Goal: Information Seeking & Learning: Find specific fact

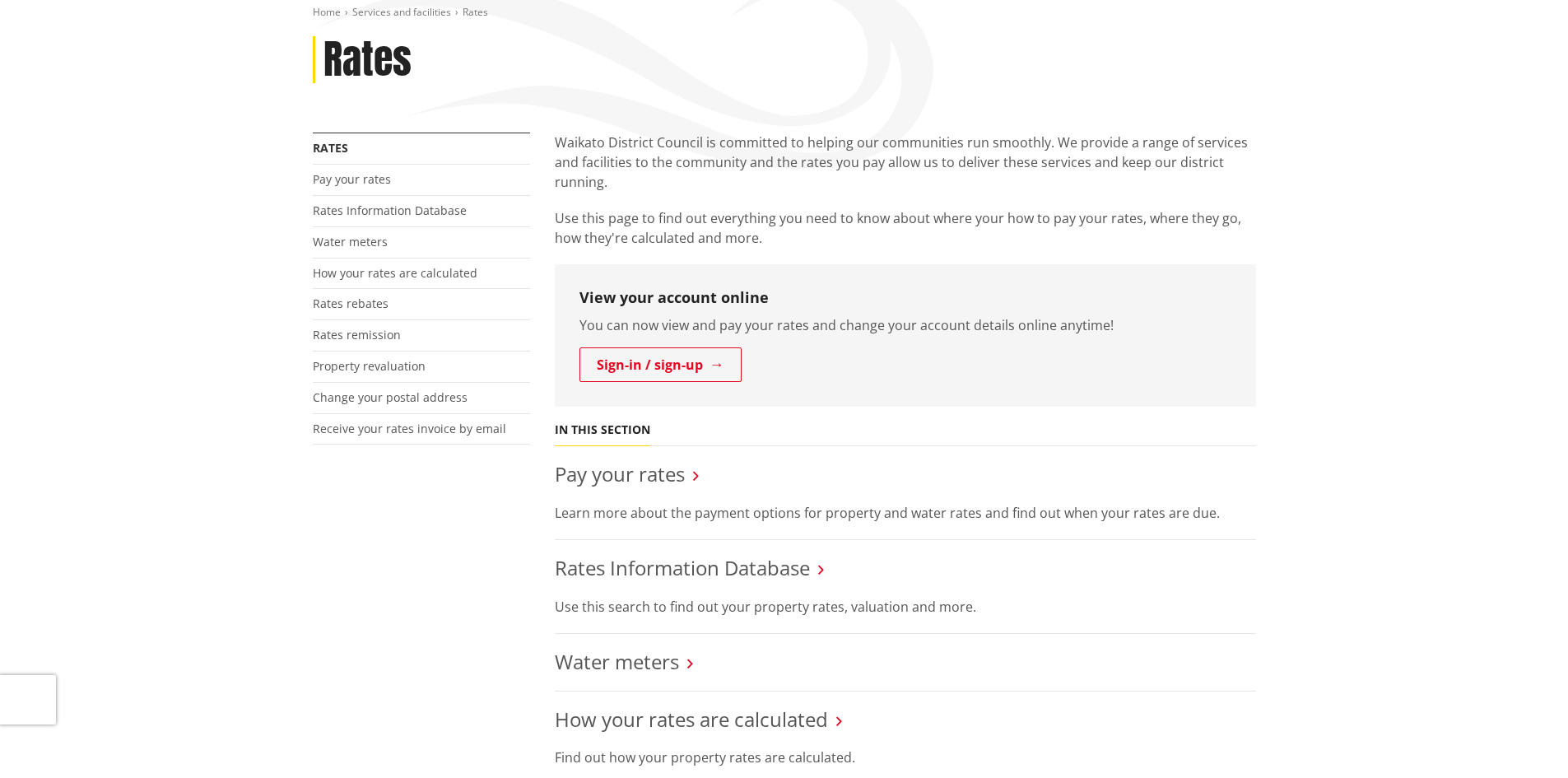
scroll to position [494, 0]
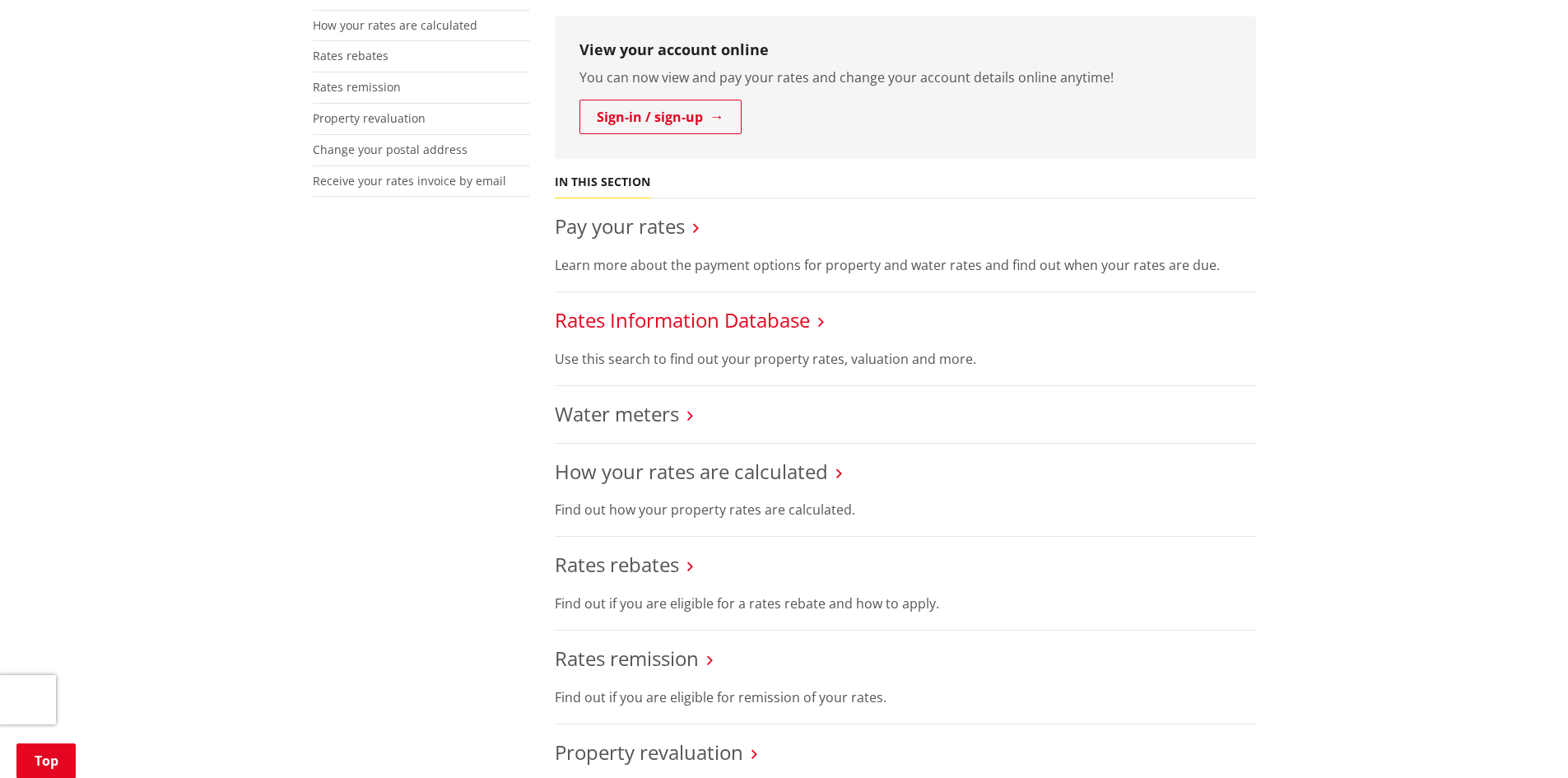
click at [675, 321] on link "Rates Information Database" at bounding box center [682, 320] width 255 height 27
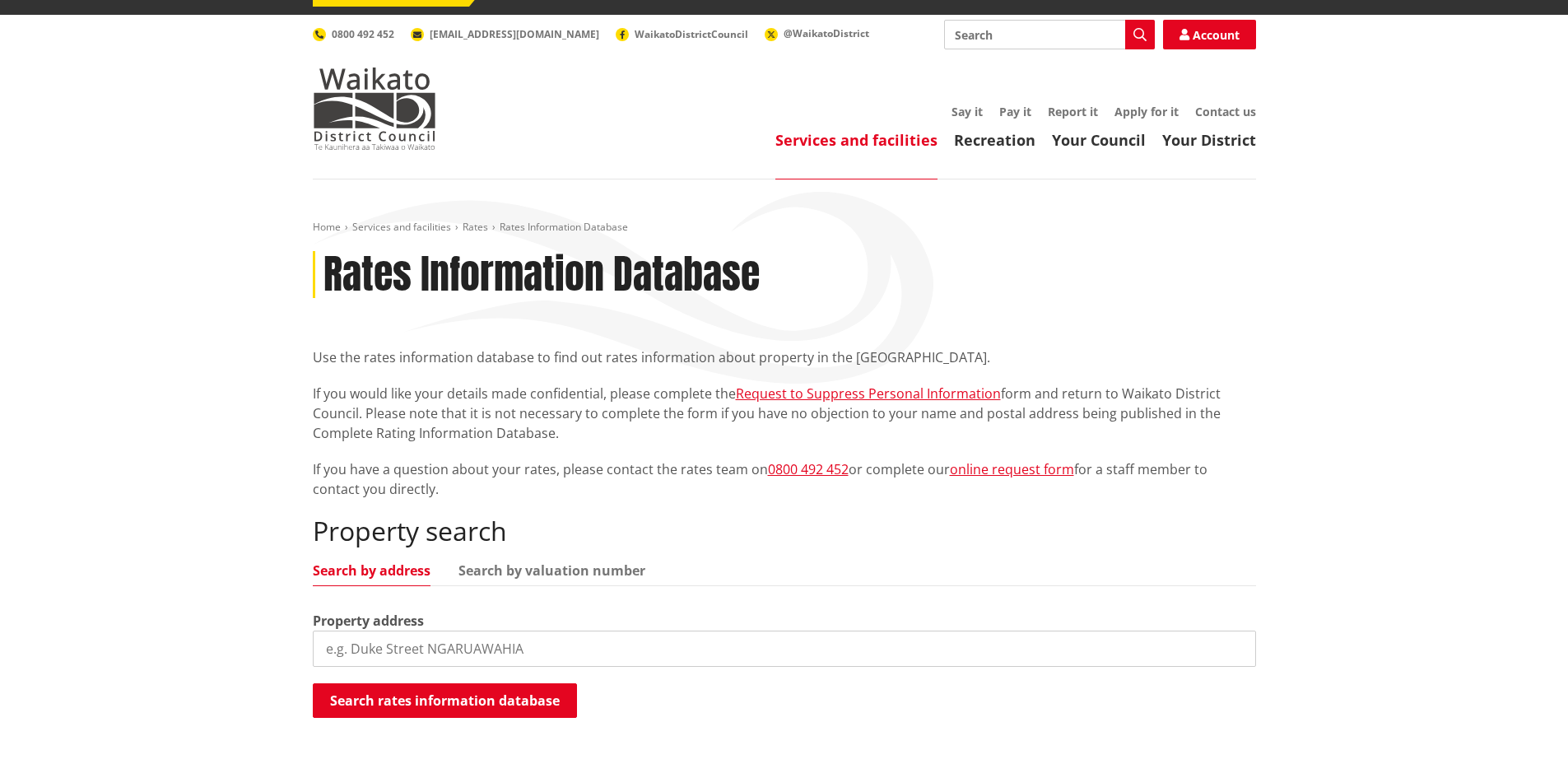
scroll to position [83, 0]
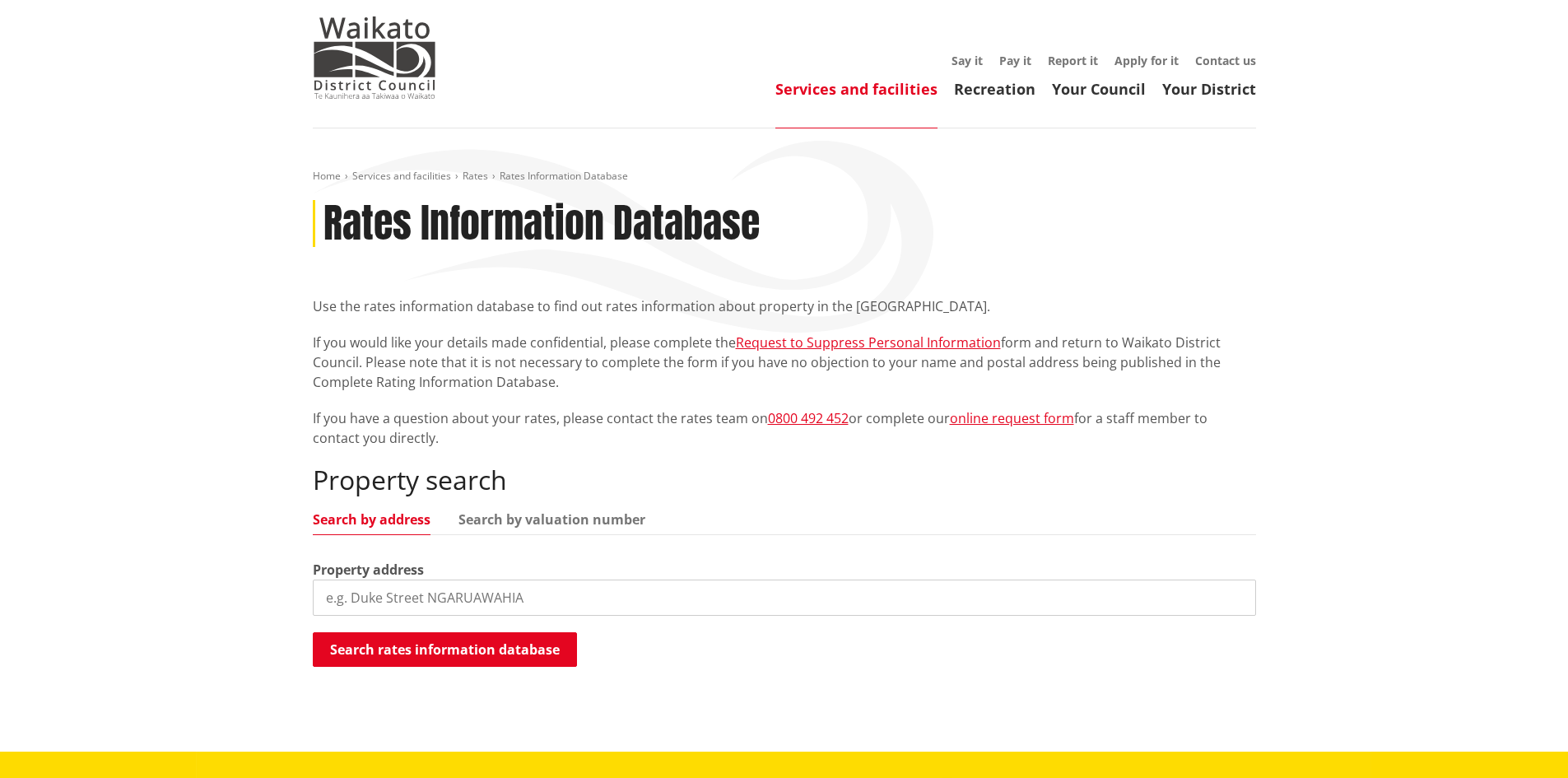
click at [533, 601] on input "search" at bounding box center [784, 598] width 943 height 36
type input "130B Pencarrow"
click at [532, 647] on button "Search rates information database" at bounding box center [445, 649] width 264 height 35
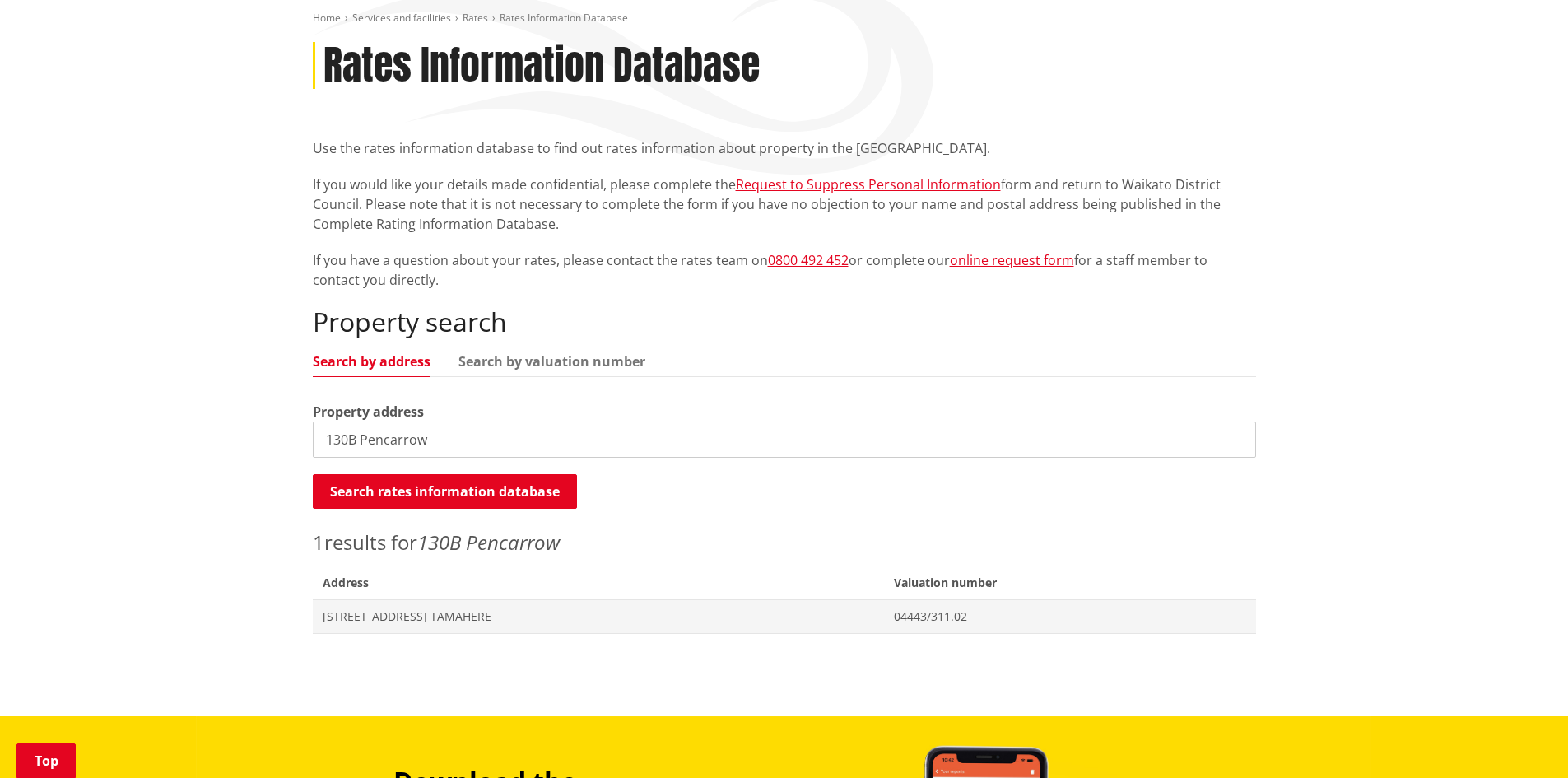
scroll to position [247, 0]
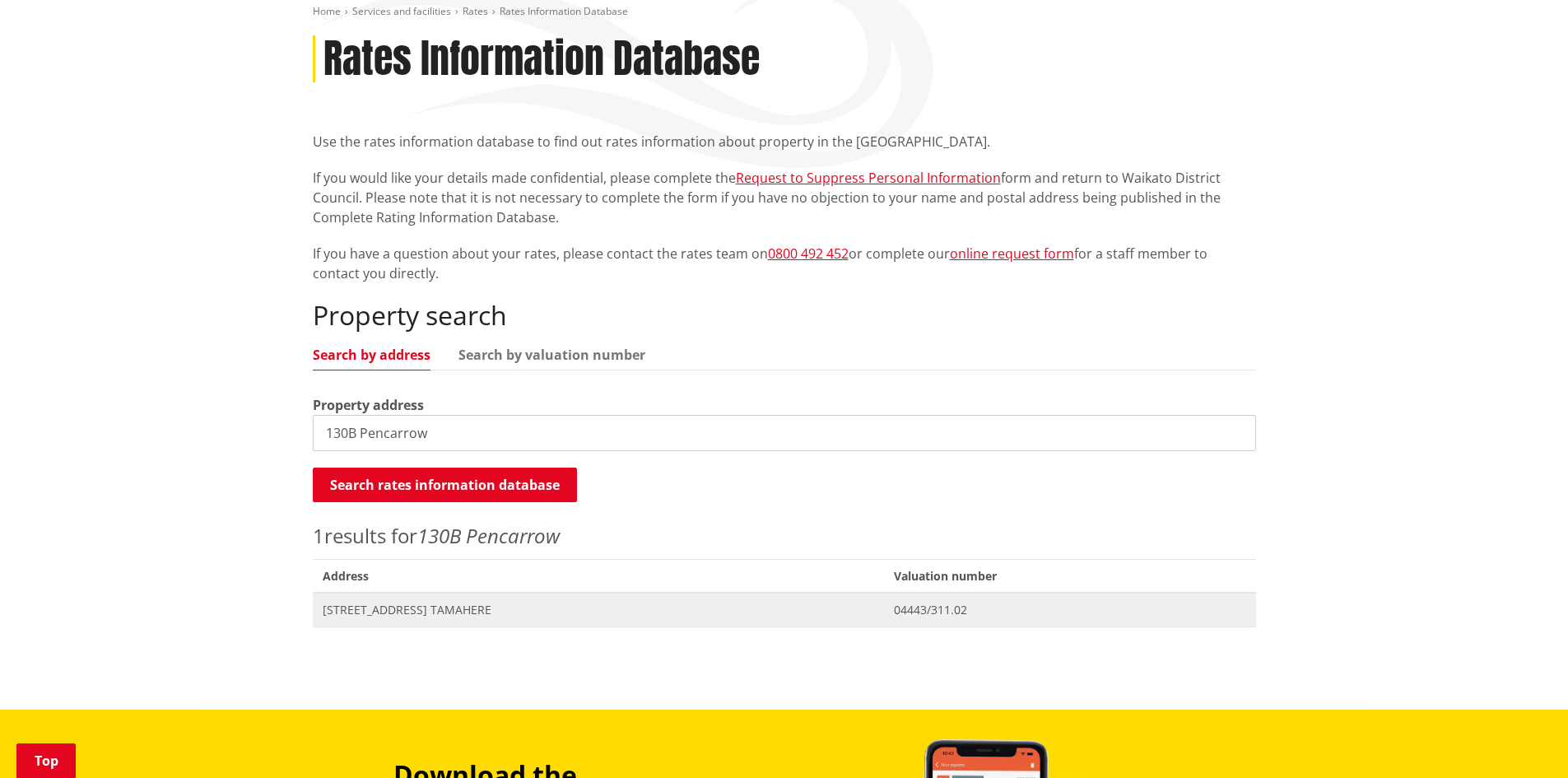
click at [478, 610] on span "[STREET_ADDRESS] TAMAHERE" at bounding box center [599, 610] width 552 height 17
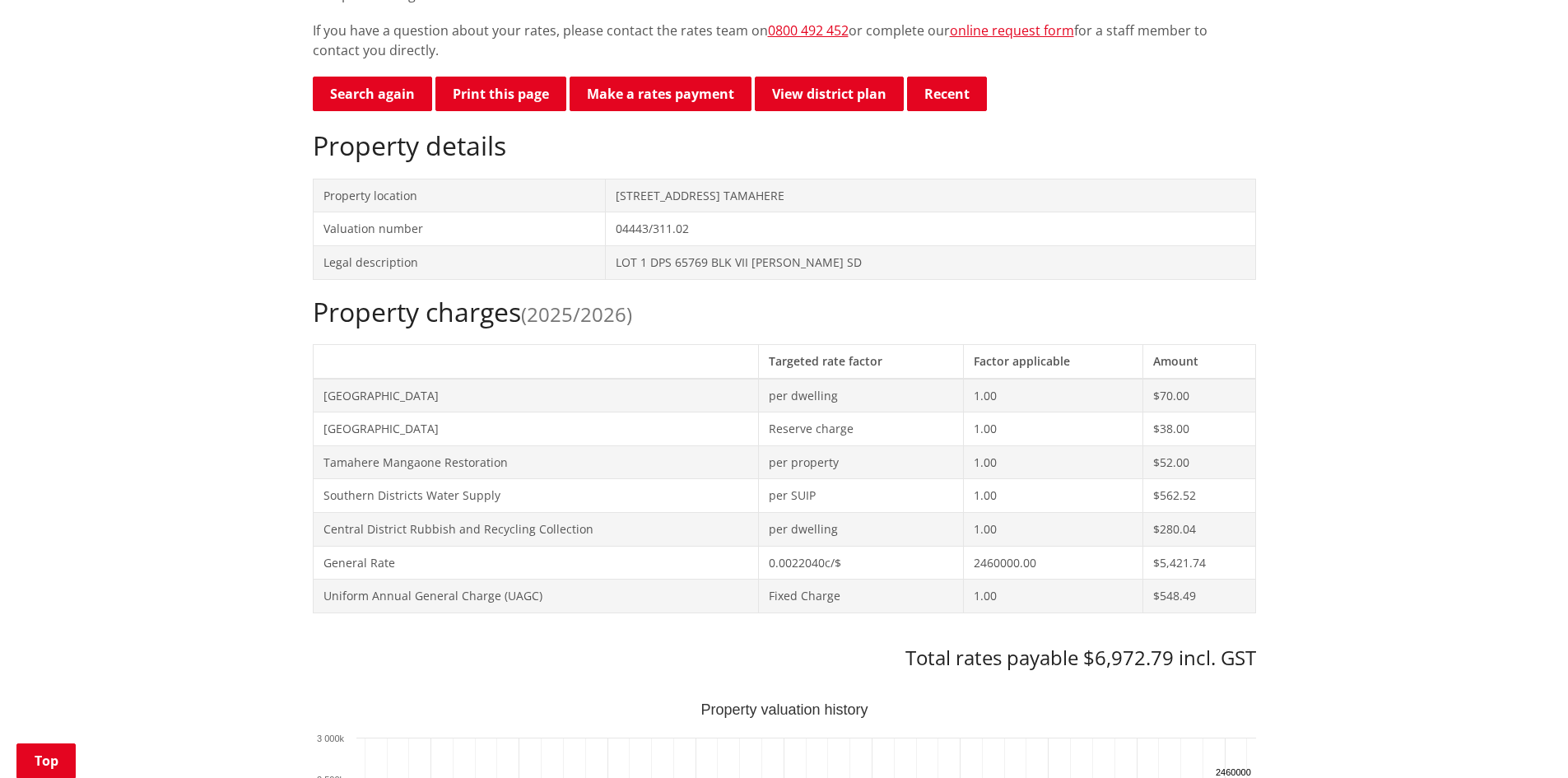
scroll to position [658, 0]
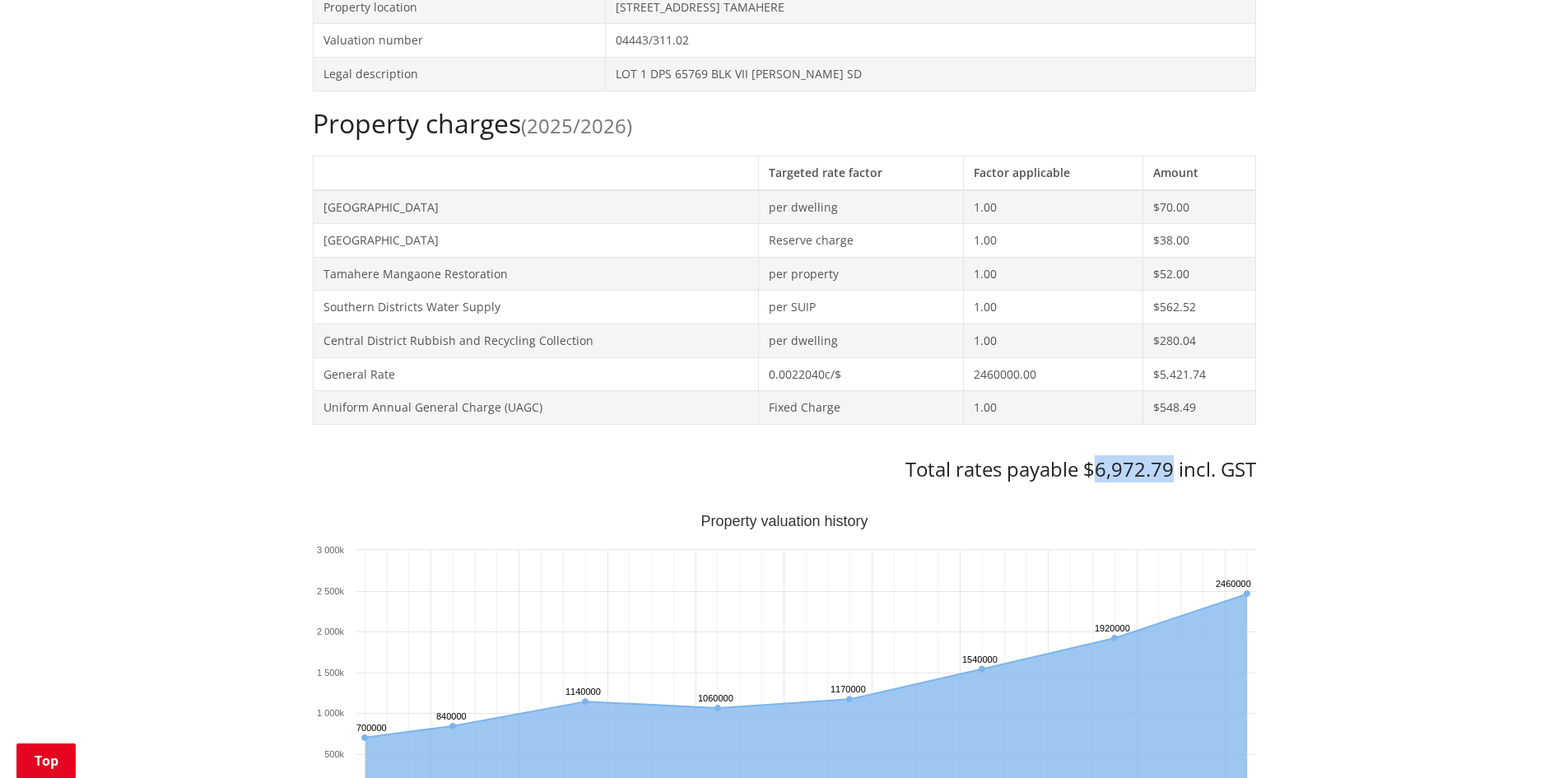
drag, startPoint x: 1092, startPoint y: 472, endPoint x: 1168, endPoint y: 477, distance: 76.2
click at [1168, 477] on h3 "Total rates payable $6,972.79 incl. GST" at bounding box center [784, 469] width 943 height 24
copy h3 "6,972.79"
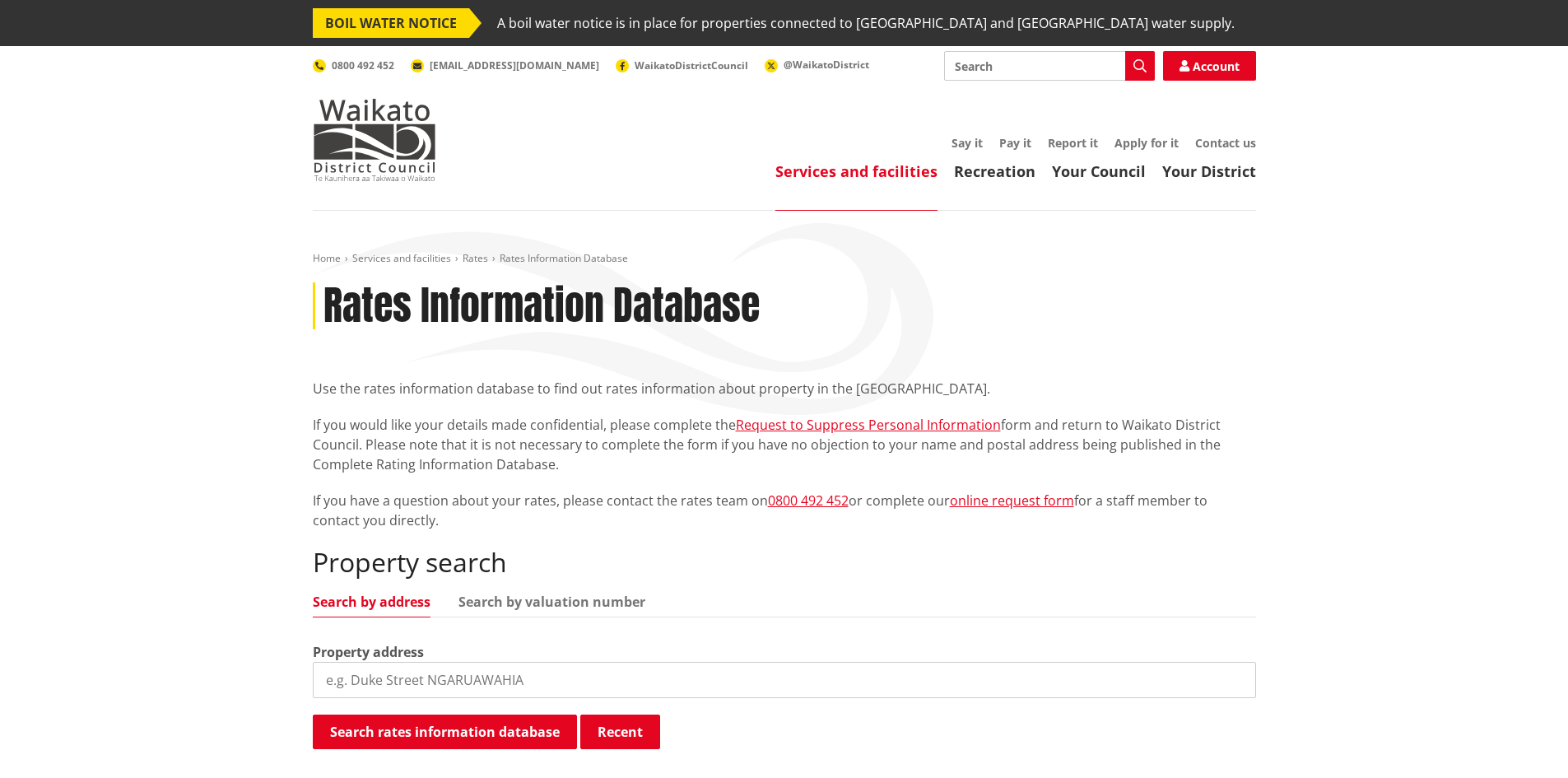
scroll to position [247, 0]
